Goal: Transaction & Acquisition: Purchase product/service

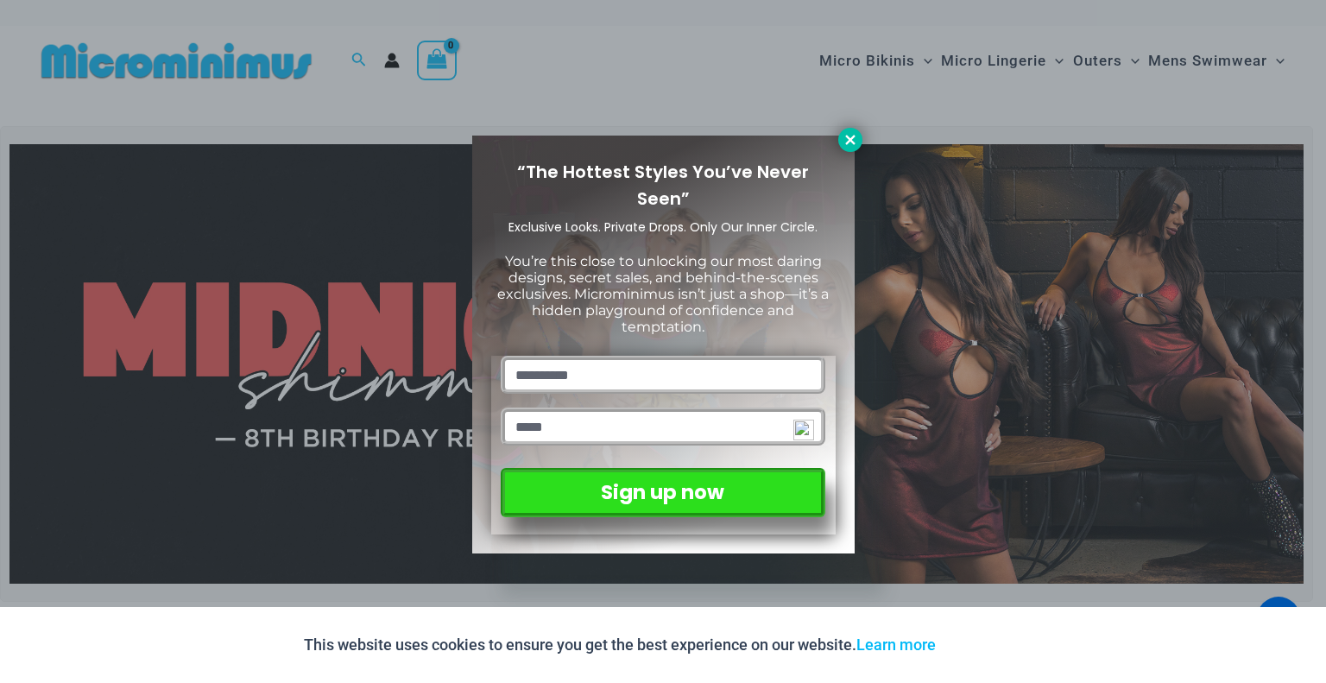
click at [850, 133] on icon at bounding box center [851, 140] width 16 height 16
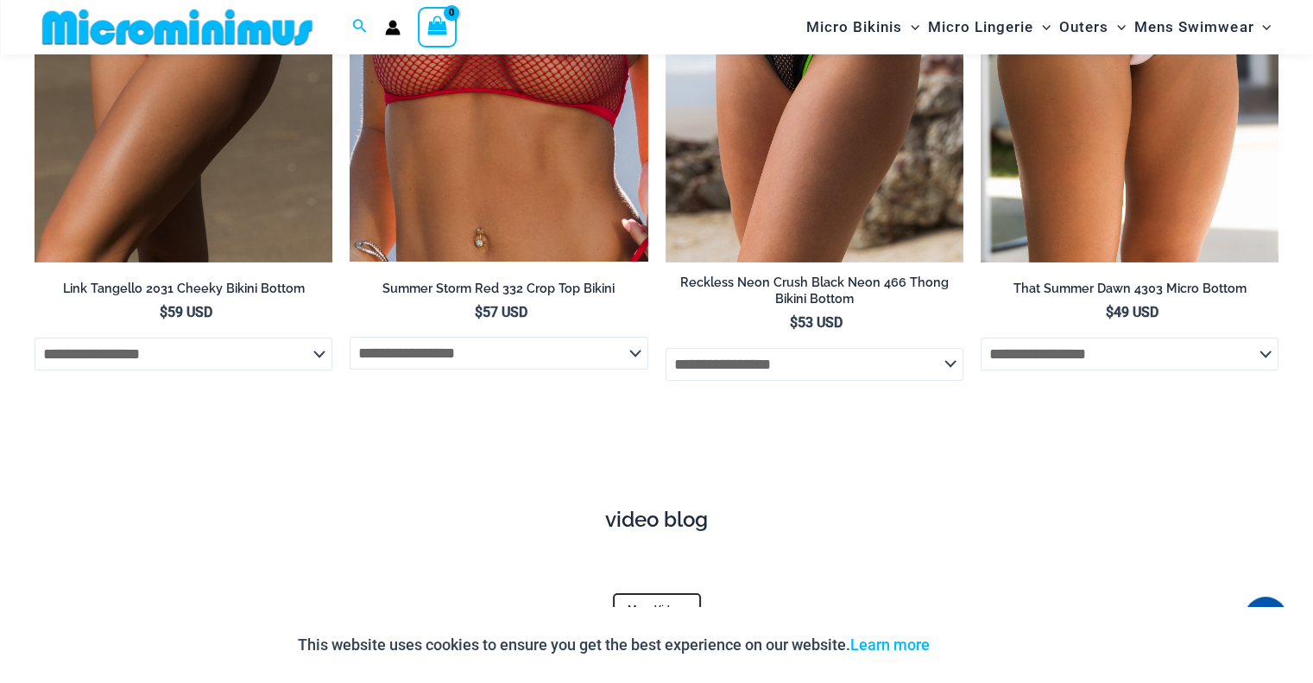
scroll to position [5511, 0]
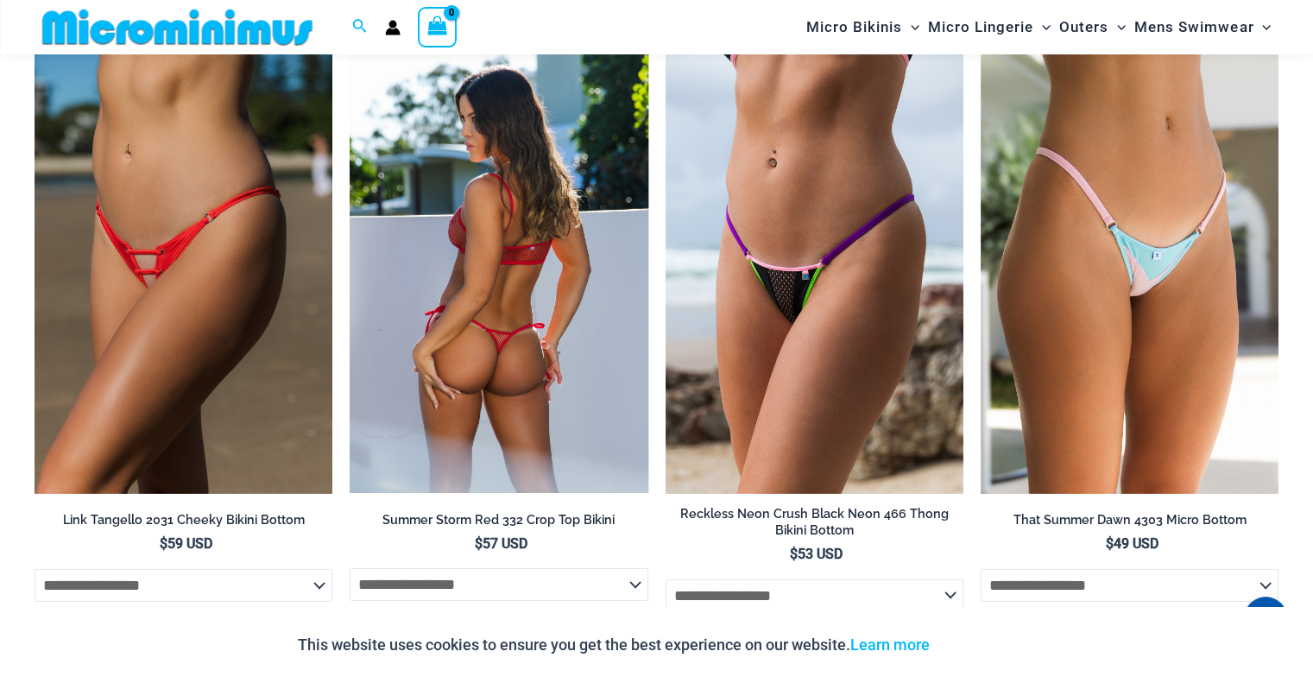
click at [570, 289] on img at bounding box center [499, 270] width 298 height 446
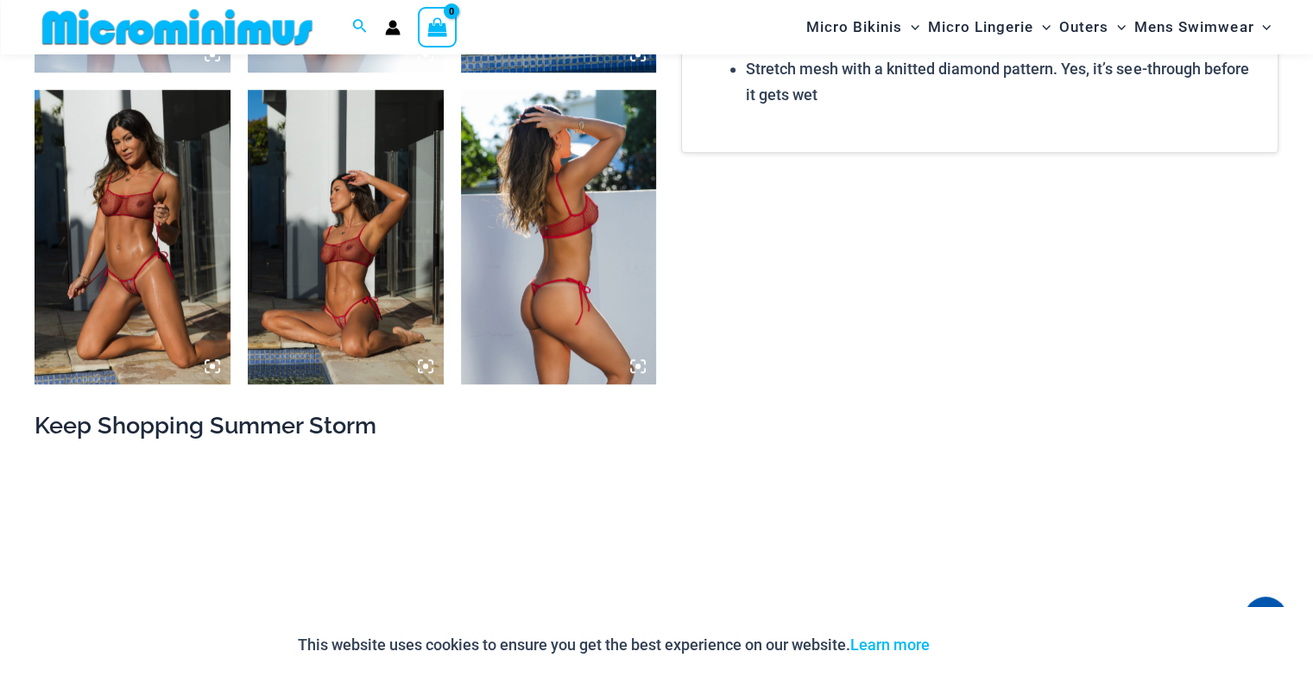
scroll to position [1365, 0]
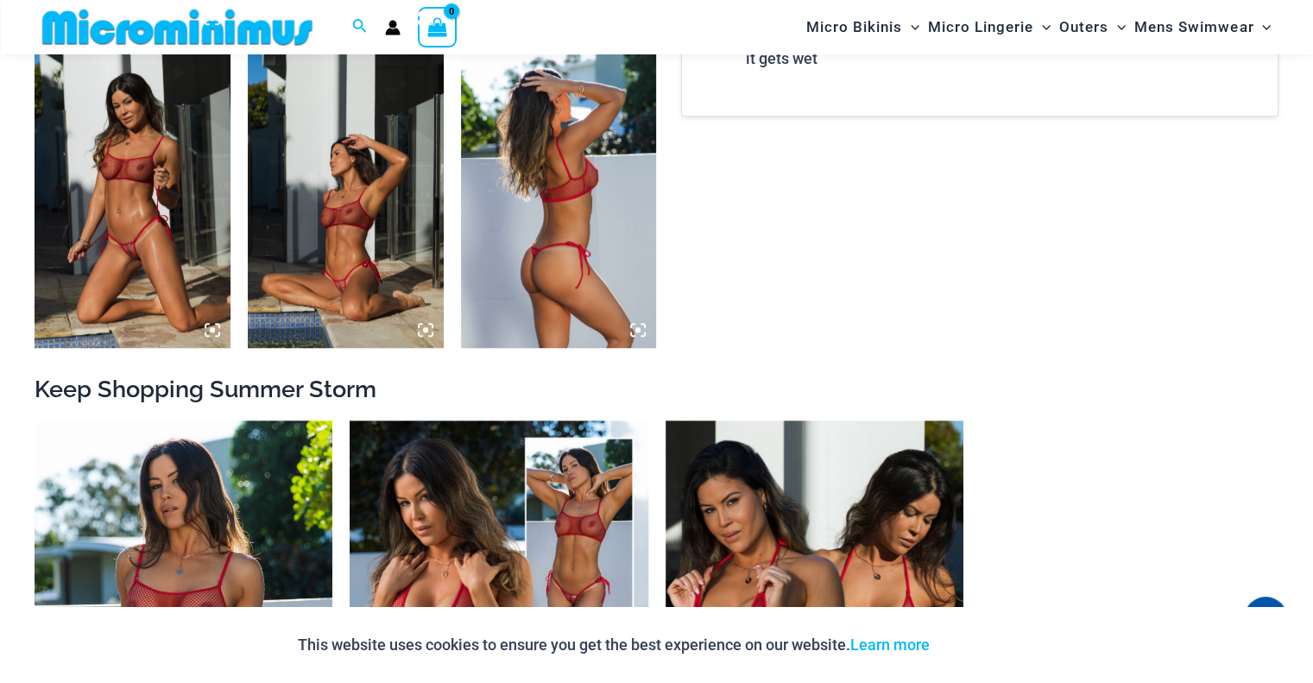
click at [183, 238] on img at bounding box center [133, 201] width 196 height 294
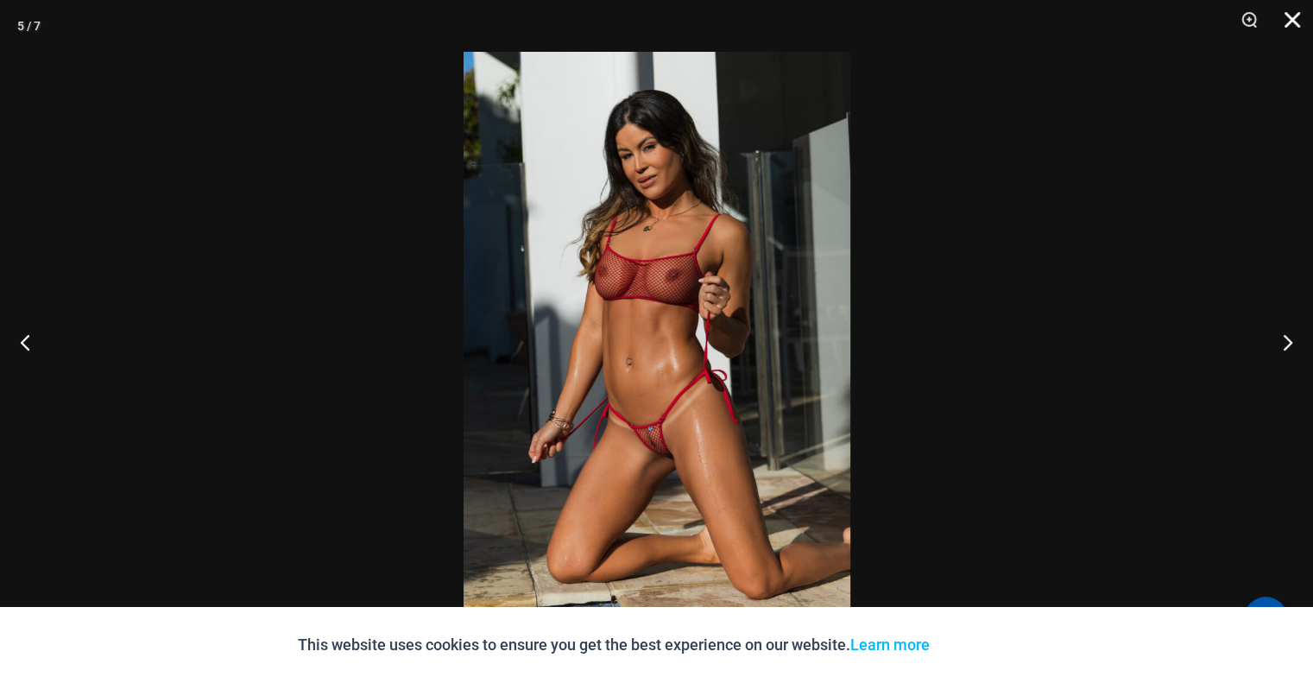
click at [1294, 14] on button "Close" at bounding box center [1286, 26] width 43 height 52
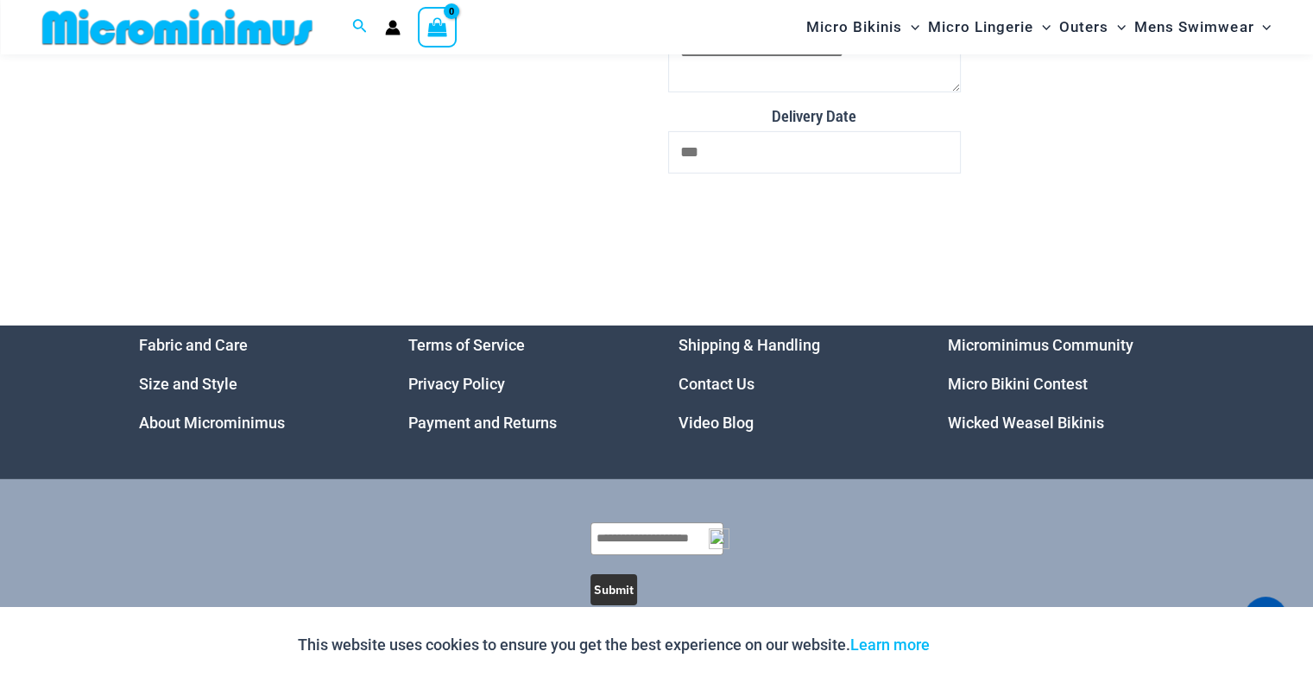
scroll to position [5652, 0]
